Goal: Transaction & Acquisition: Purchase product/service

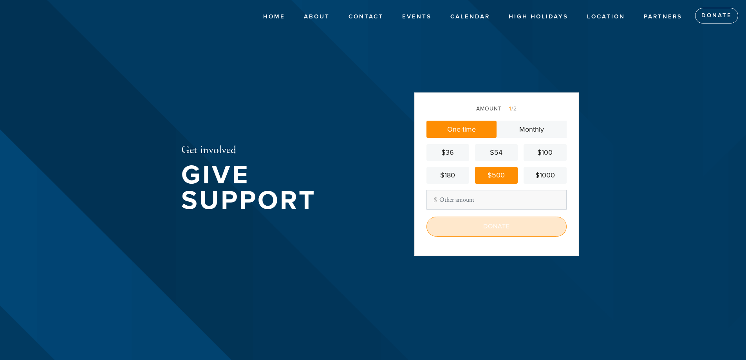
click at [483, 221] on input "Donate" at bounding box center [496, 226] width 140 height 20
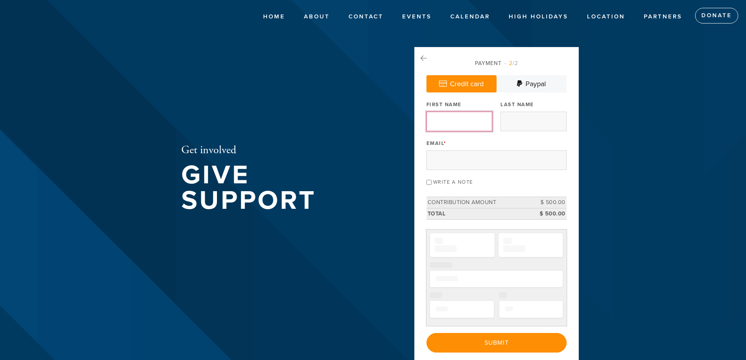
click at [465, 130] on input "First Name" at bounding box center [459, 122] width 66 height 20
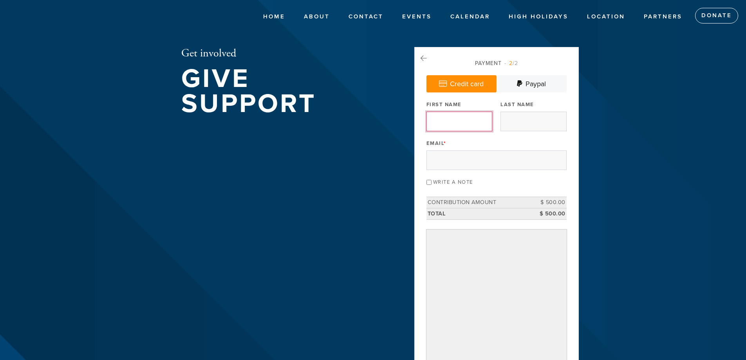
click at [457, 126] on input "First Name" at bounding box center [459, 122] width 66 height 20
type input "[PERSON_NAME]"
type input "[EMAIL_ADDRESS][DOMAIN_NAME]"
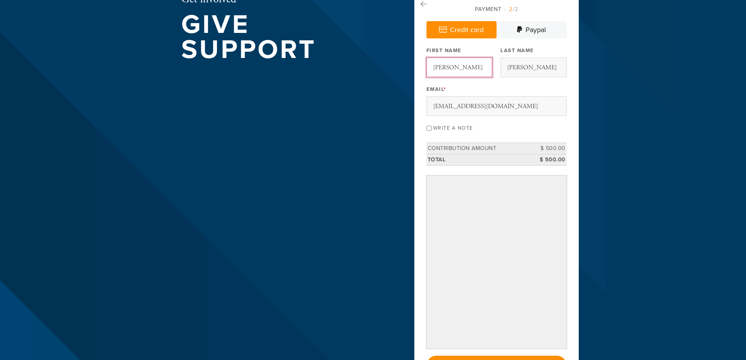
scroll to position [56, 0]
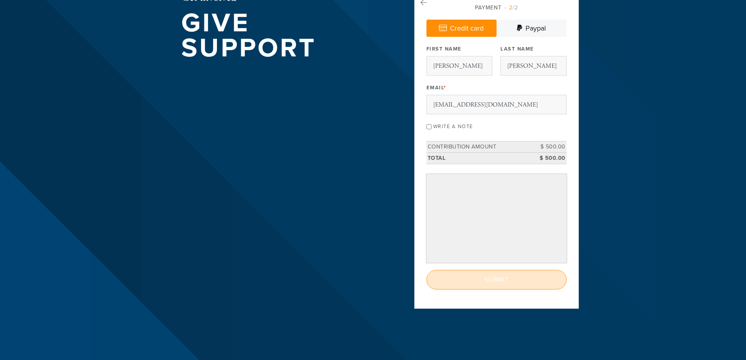
click at [522, 277] on input "Submit" at bounding box center [496, 280] width 140 height 20
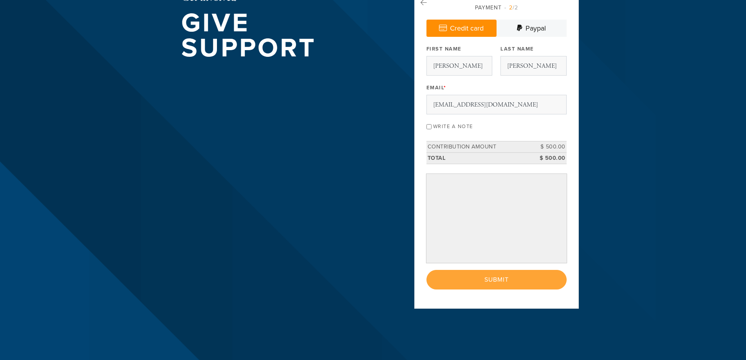
click at [503, 281] on div "< Previous Page Submit" at bounding box center [496, 280] width 140 height 20
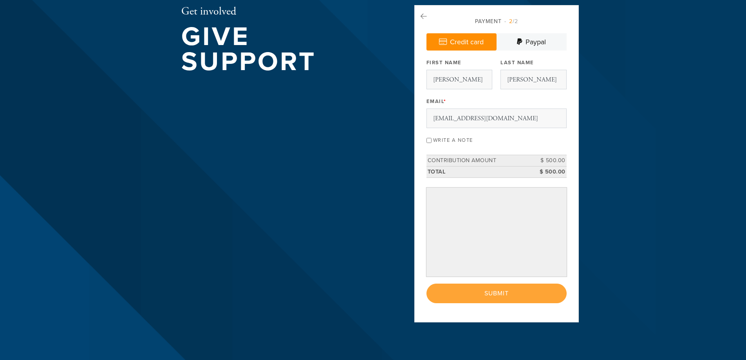
scroll to position [41, 0]
click at [497, 299] on div "< Previous Page Submit" at bounding box center [496, 294] width 140 height 20
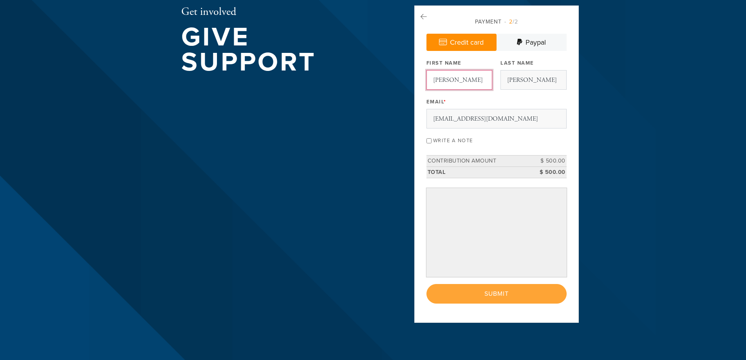
click at [470, 79] on input "[PERSON_NAME]" at bounding box center [459, 80] width 66 height 20
type input "[PERSON_NAME]"
type input "[EMAIL_ADDRESS][DOMAIN_NAME]"
click at [493, 299] on div "< Previous Page Submit" at bounding box center [496, 294] width 140 height 20
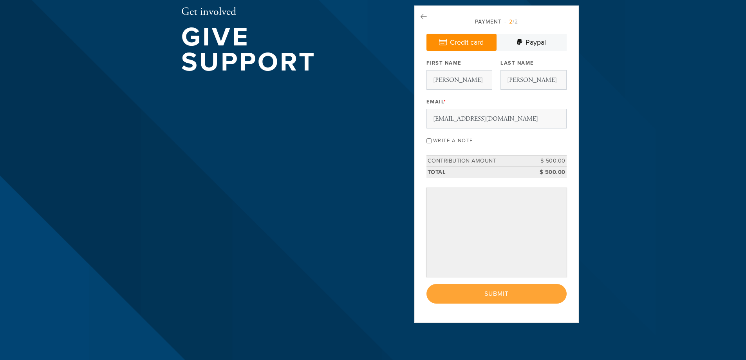
click at [492, 299] on div "< Previous Page Submit" at bounding box center [496, 294] width 140 height 20
click at [496, 291] on div "< Previous Page Submit" at bounding box center [496, 294] width 140 height 20
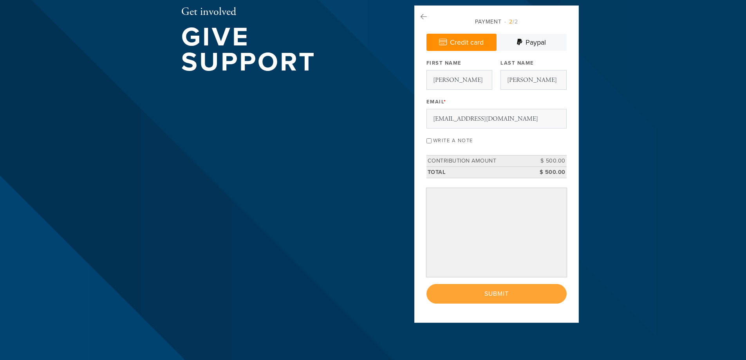
click at [499, 292] on div "< Previous Page Submit" at bounding box center [496, 294] width 140 height 20
click at [424, 15] on icon at bounding box center [423, 16] width 6 height 7
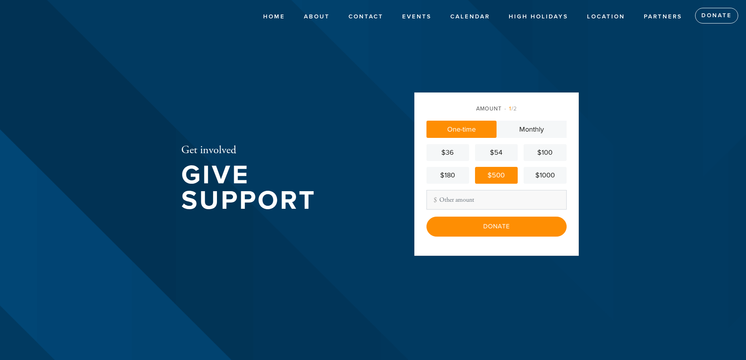
click at [501, 220] on input "Donate" at bounding box center [496, 226] width 140 height 20
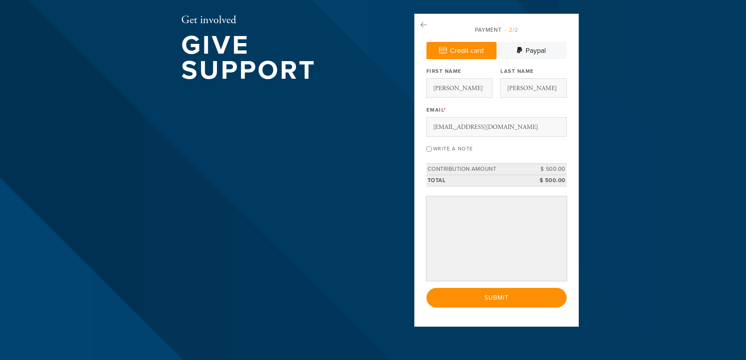
scroll to position [34, 0]
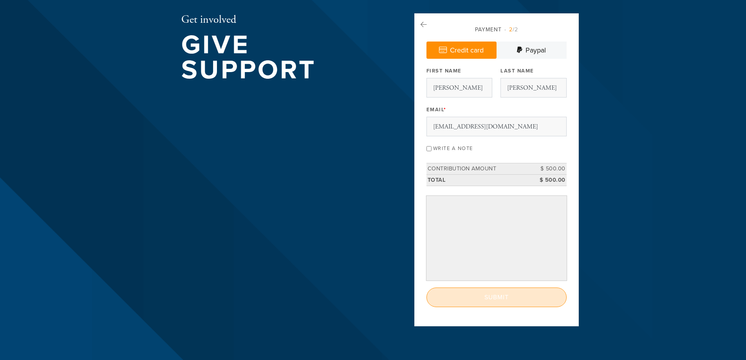
click at [494, 302] on input "Submit" at bounding box center [496, 297] width 140 height 20
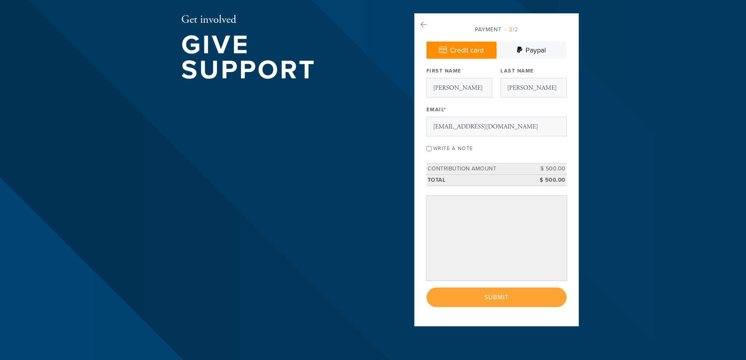
click at [512, 297] on div "< Previous Page Submit" at bounding box center [496, 297] width 140 height 20
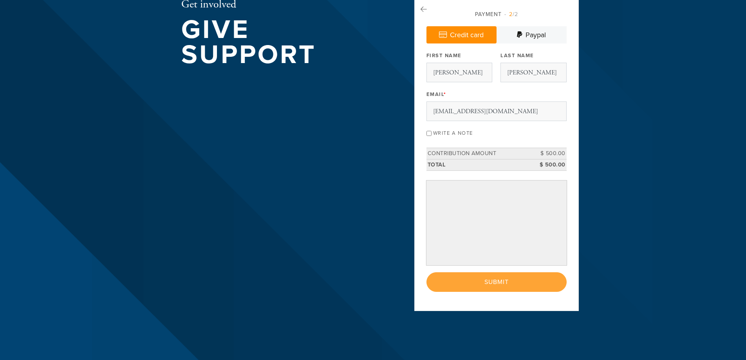
scroll to position [49, 0]
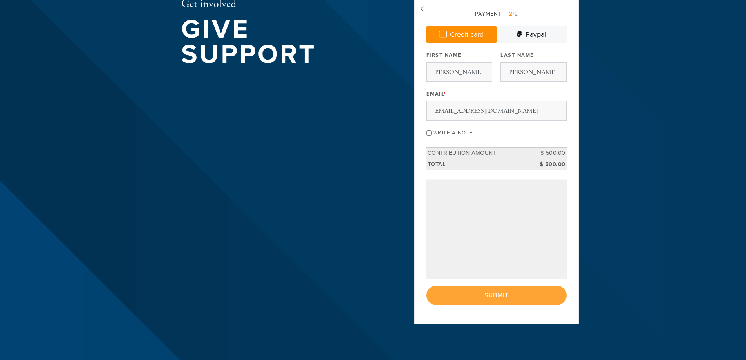
click at [503, 297] on div "< Previous Page Submit" at bounding box center [496, 295] width 140 height 20
click at [491, 301] on div "< Previous Page Submit" at bounding box center [496, 295] width 140 height 20
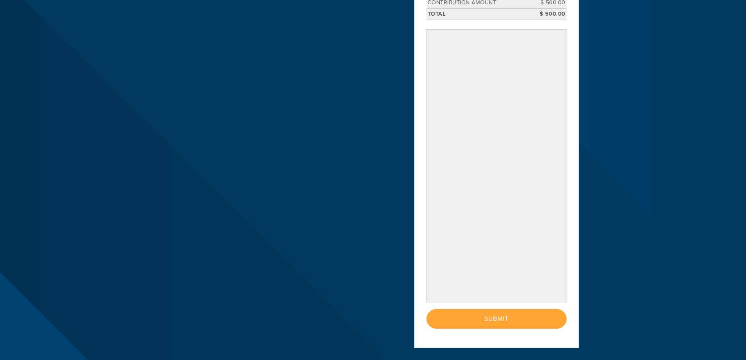
scroll to position [206, 0]
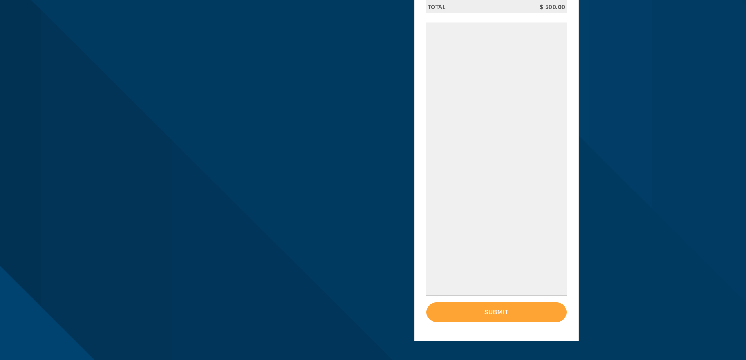
click at [491, 305] on div "< Previous Page Submit" at bounding box center [496, 312] width 140 height 20
click at [490, 310] on div "< Previous Page Submit" at bounding box center [496, 312] width 140 height 20
click at [488, 317] on div "< Previous Page Submit" at bounding box center [496, 312] width 140 height 20
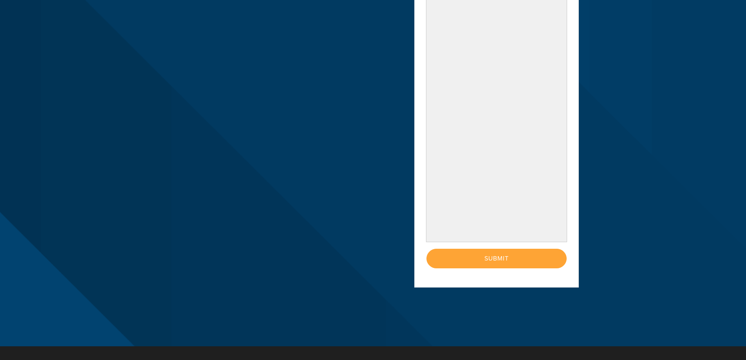
scroll to position [259, 0]
drag, startPoint x: 693, startPoint y: 202, endPoint x: 702, endPoint y: 200, distance: 9.0
click at [702, 200] on header "Home About Meet the Raichiks About [PERSON_NAME] Contact Events Calendar [DEMOG…" at bounding box center [373, 44] width 746 height 606
click at [523, 258] on div "< Previous Page Submit" at bounding box center [496, 259] width 140 height 20
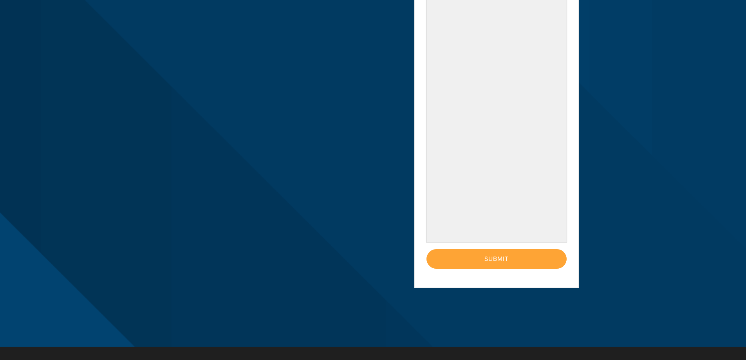
click at [523, 258] on div "< Previous Page Submit" at bounding box center [496, 259] width 140 height 20
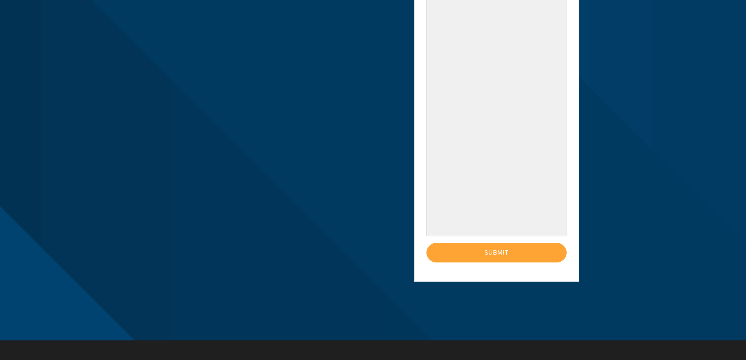
scroll to position [266, 0]
